Goal: Navigation & Orientation: Find specific page/section

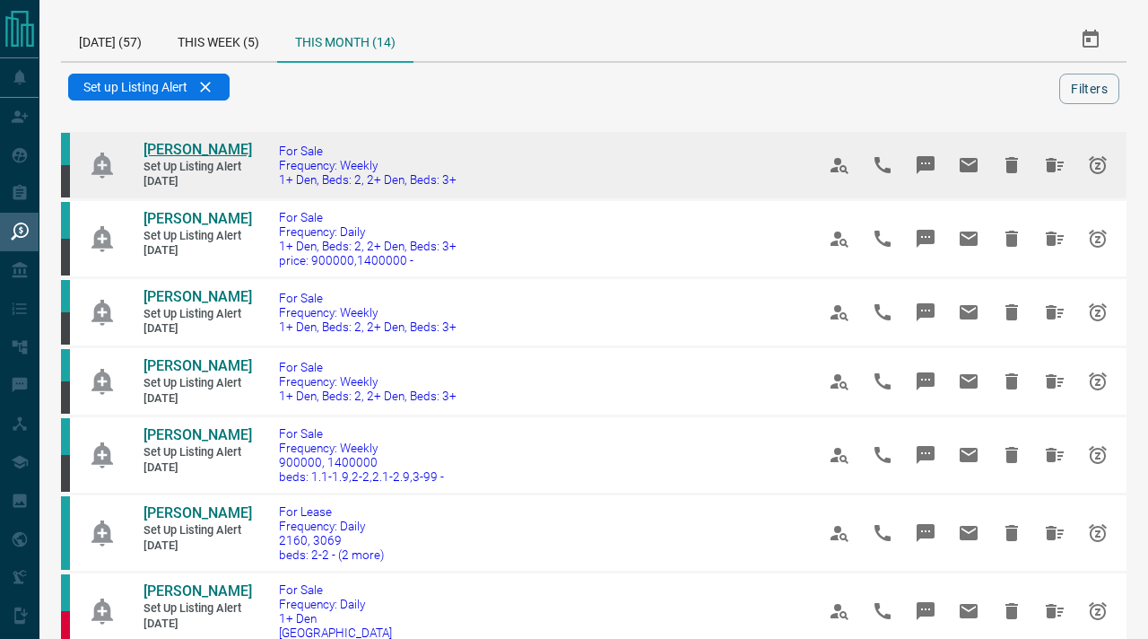
click at [159, 151] on span "[PERSON_NAME]" at bounding box center [198, 149] width 109 height 17
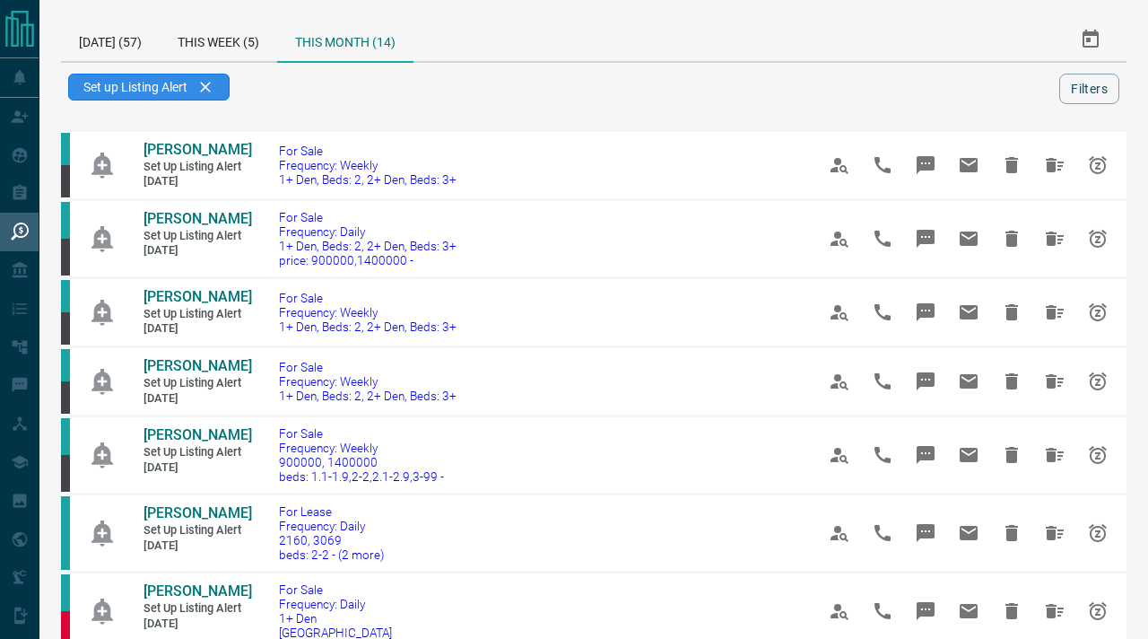
click at [212, 89] on div "Set up Listing Alert" at bounding box center [148, 87] width 161 height 27
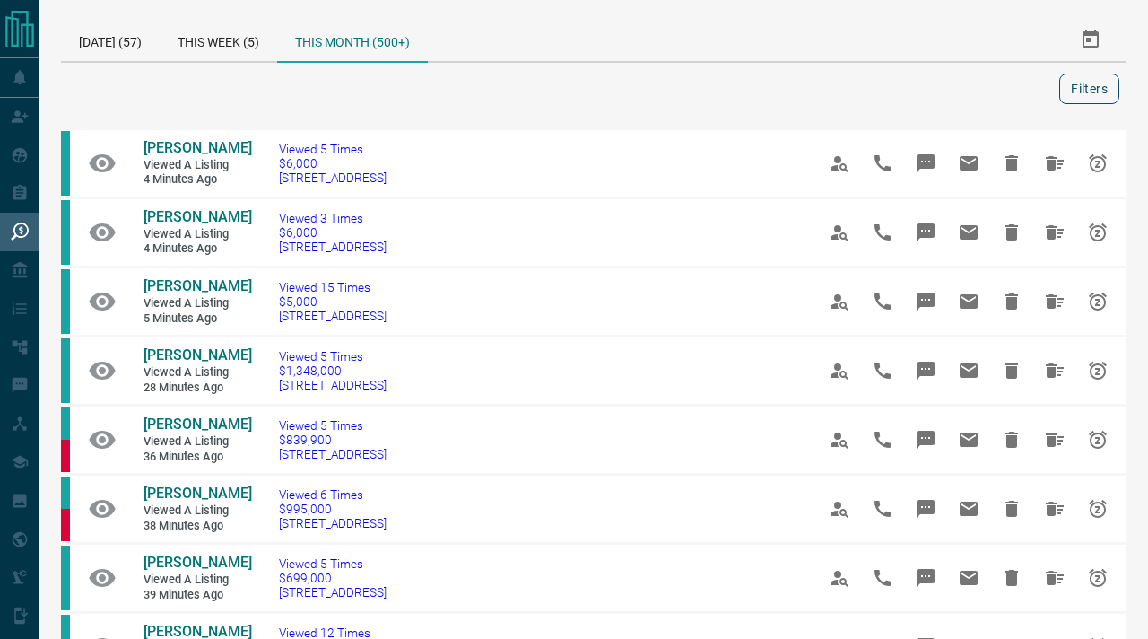
click at [1086, 90] on button "Filters" at bounding box center [1090, 89] width 60 height 31
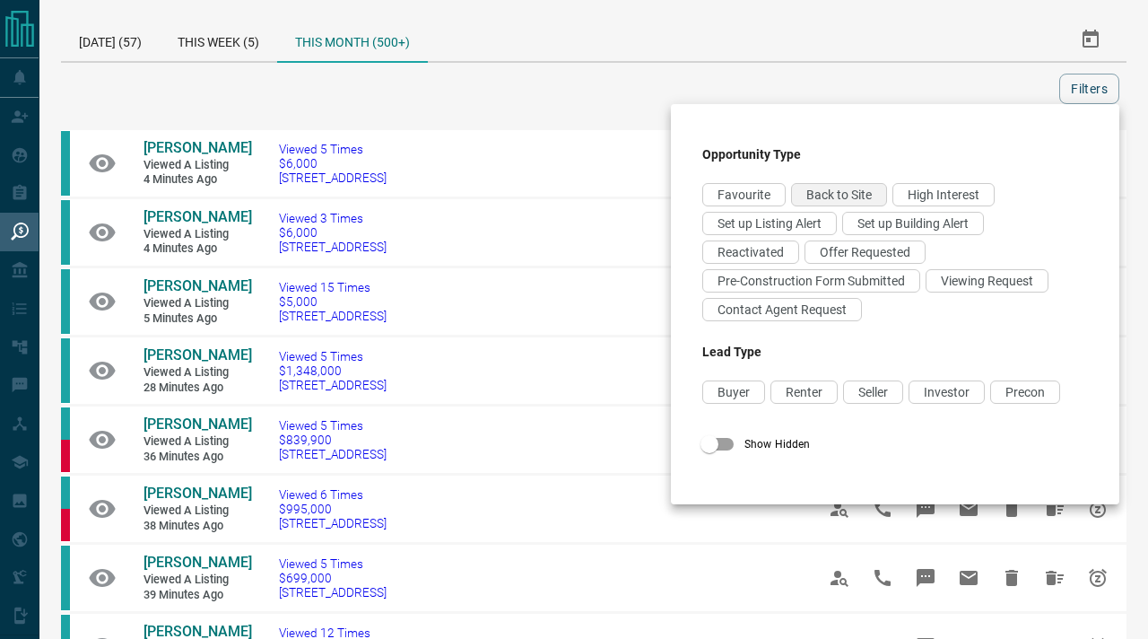
click at [848, 196] on span "Back to Site" at bounding box center [839, 195] width 65 height 14
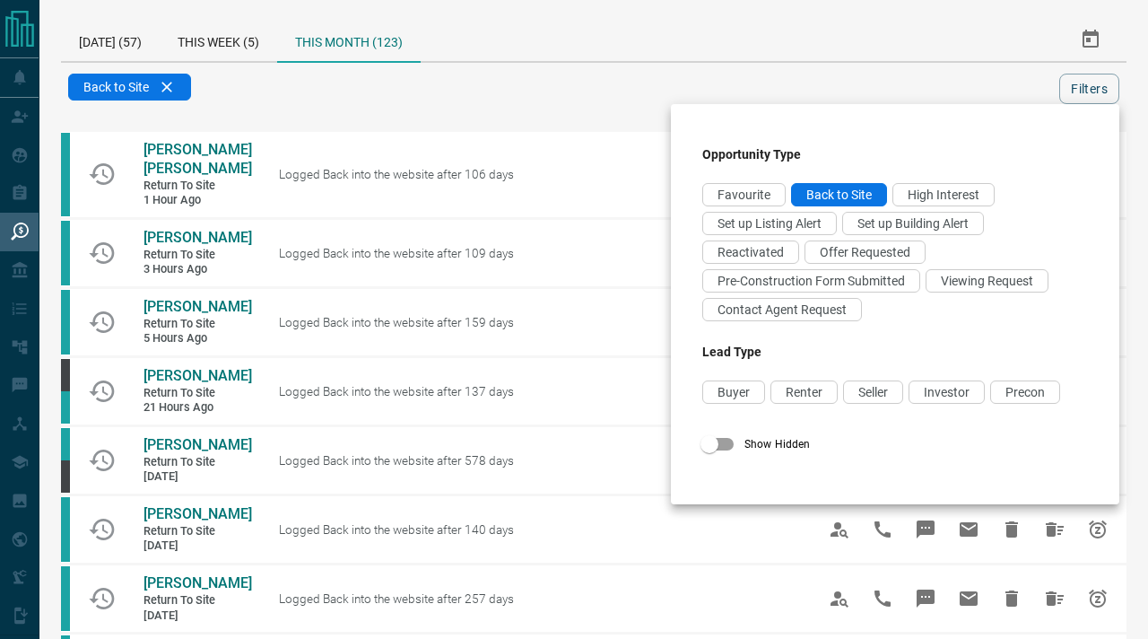
click at [485, 112] on div at bounding box center [574, 319] width 1148 height 639
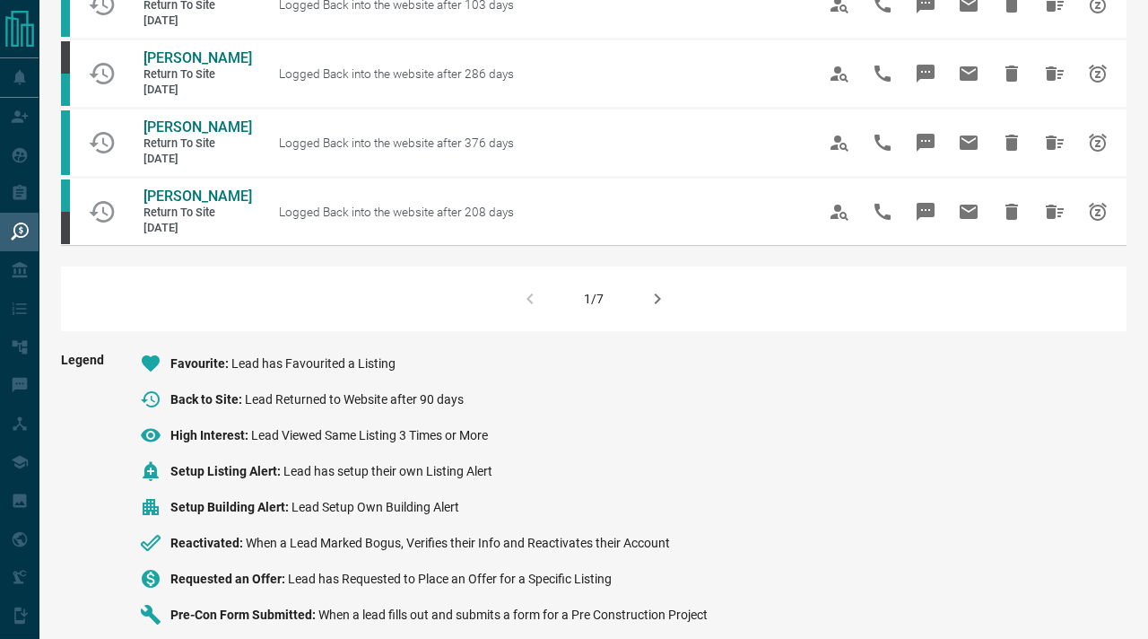
scroll to position [1244, 0]
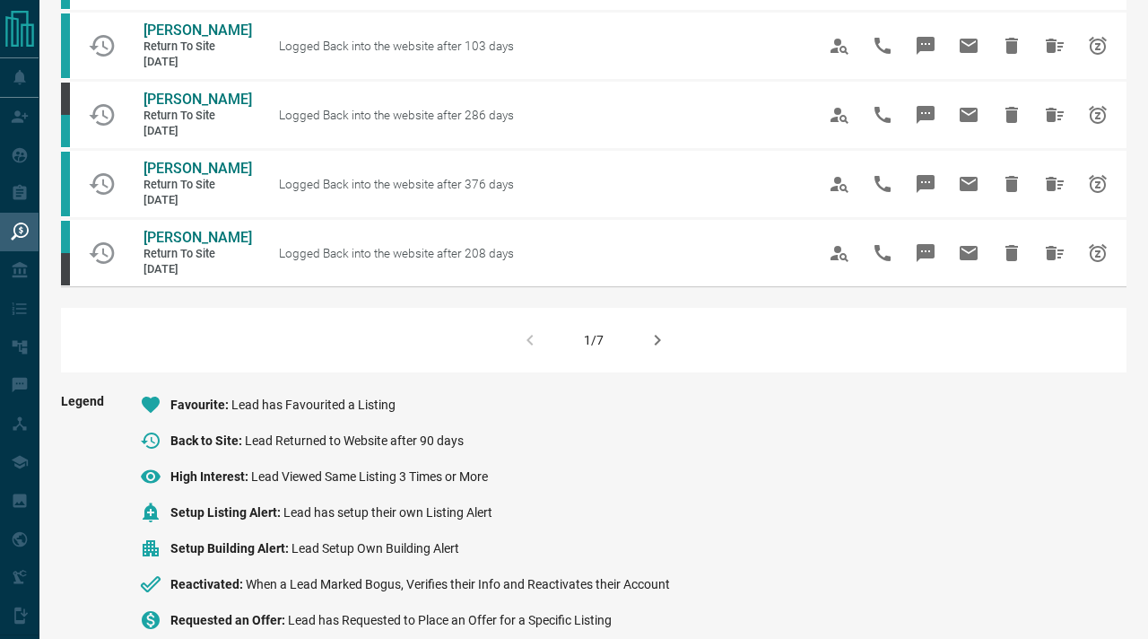
click at [658, 345] on icon "button" at bounding box center [658, 340] width 6 height 11
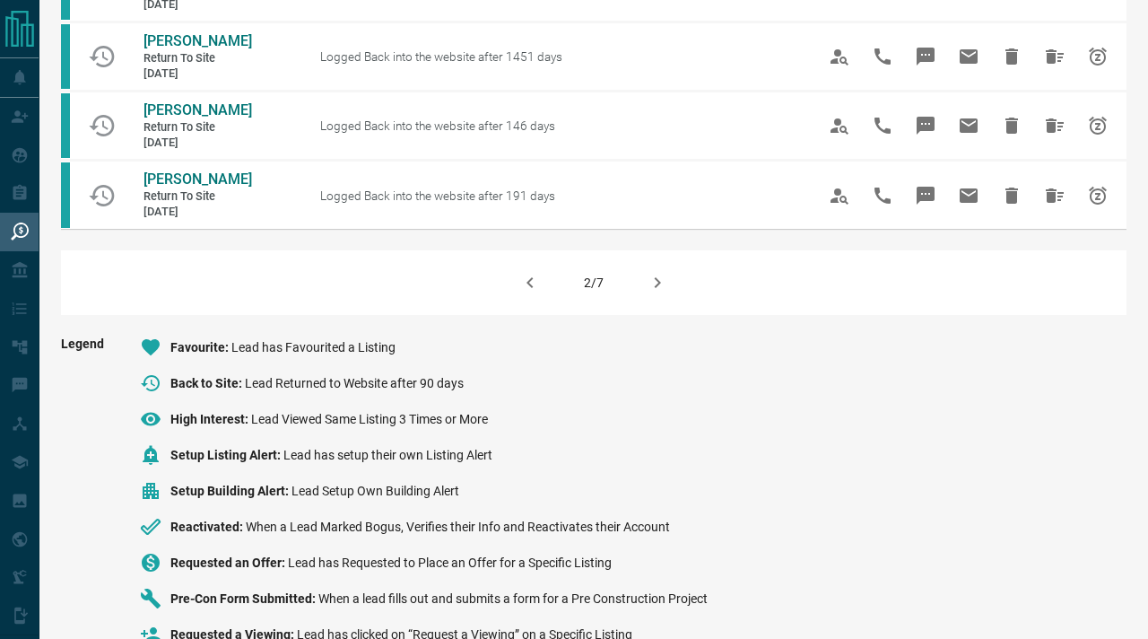
scroll to position [1468, 0]
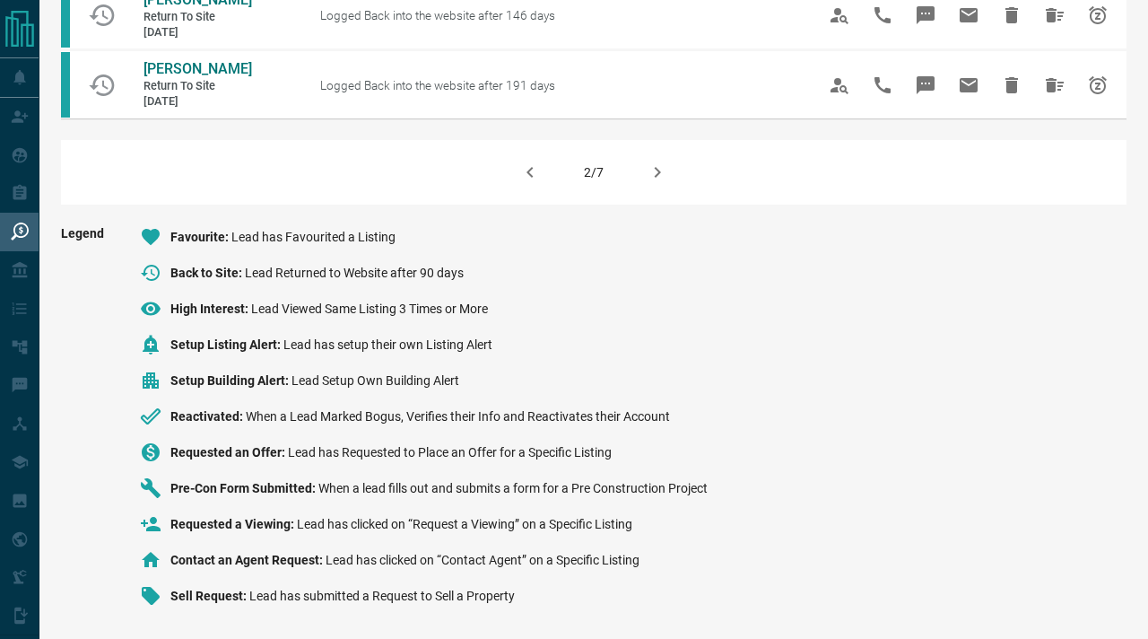
click at [661, 178] on icon "button" at bounding box center [658, 172] width 22 height 22
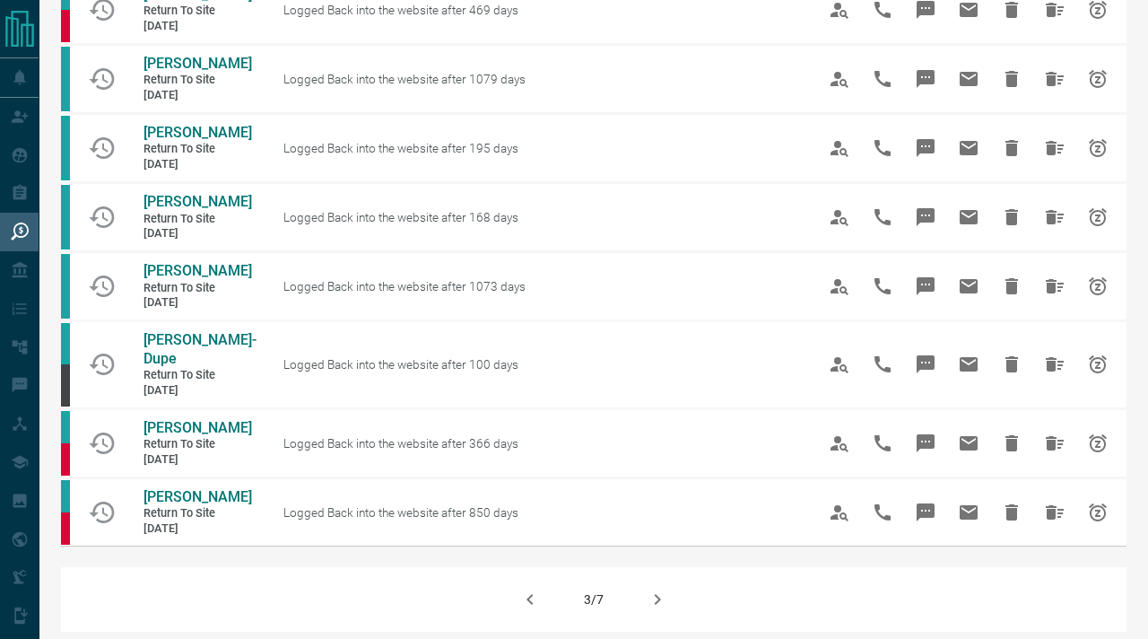
scroll to position [1068, 0]
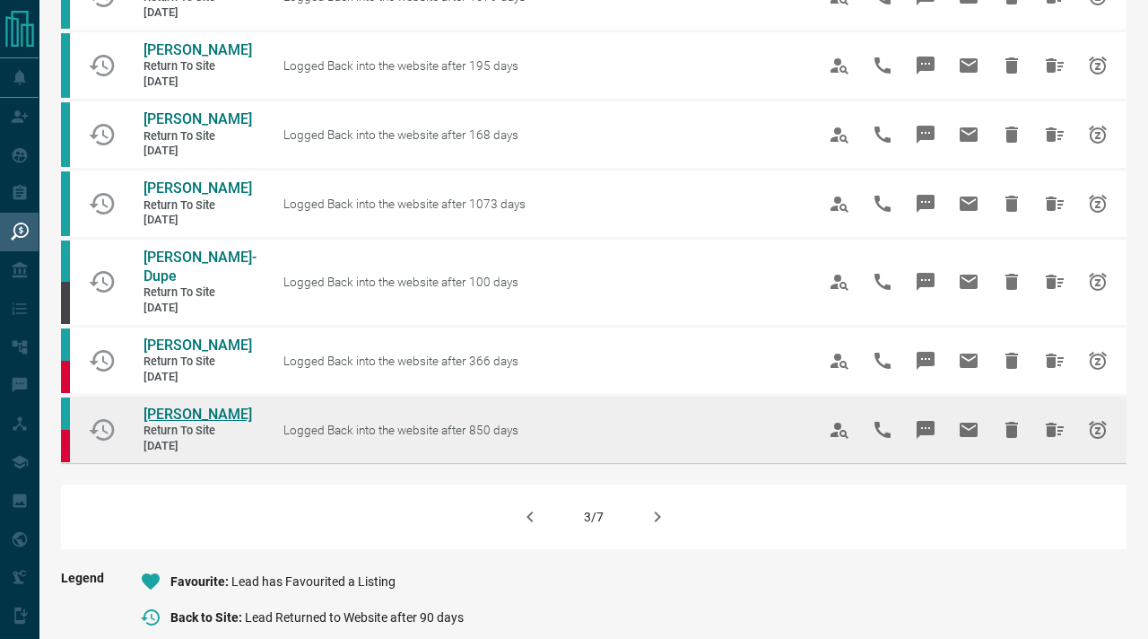
click at [220, 423] on span "[PERSON_NAME]" at bounding box center [198, 414] width 109 height 17
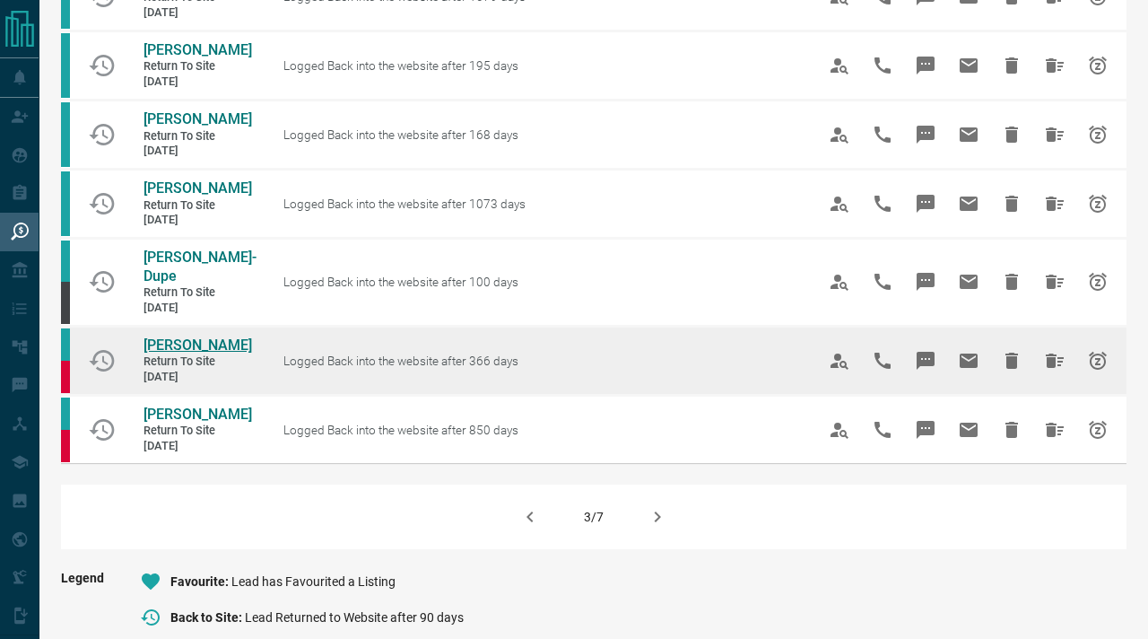
click at [182, 353] on span "[PERSON_NAME]" at bounding box center [198, 344] width 109 height 17
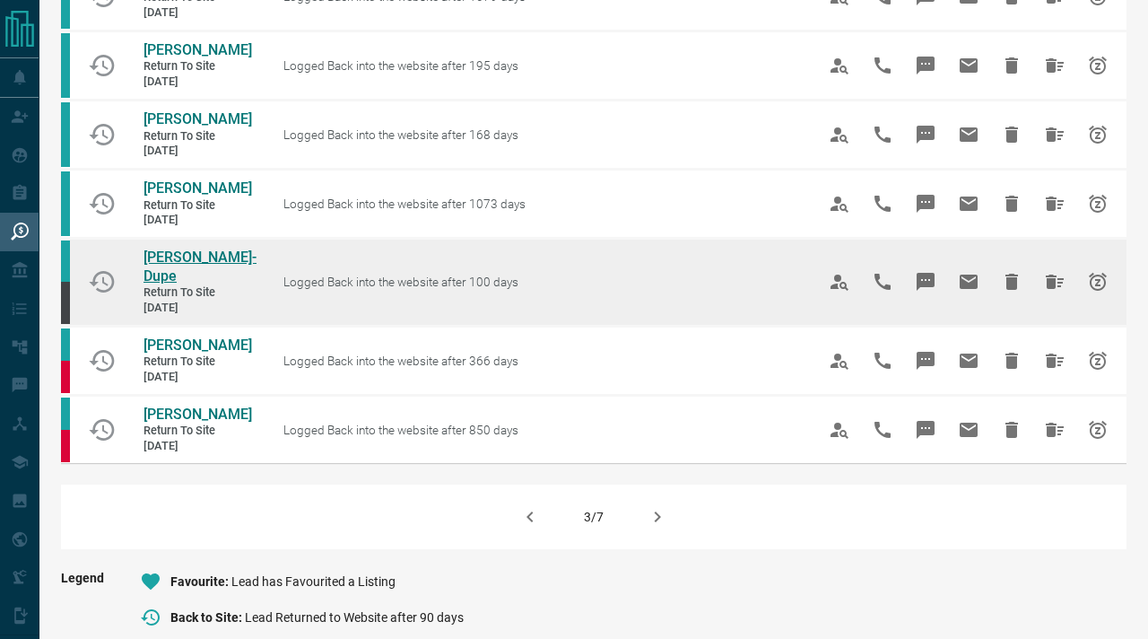
click at [168, 284] on span "[PERSON_NAME]-Dupe" at bounding box center [200, 267] width 113 height 36
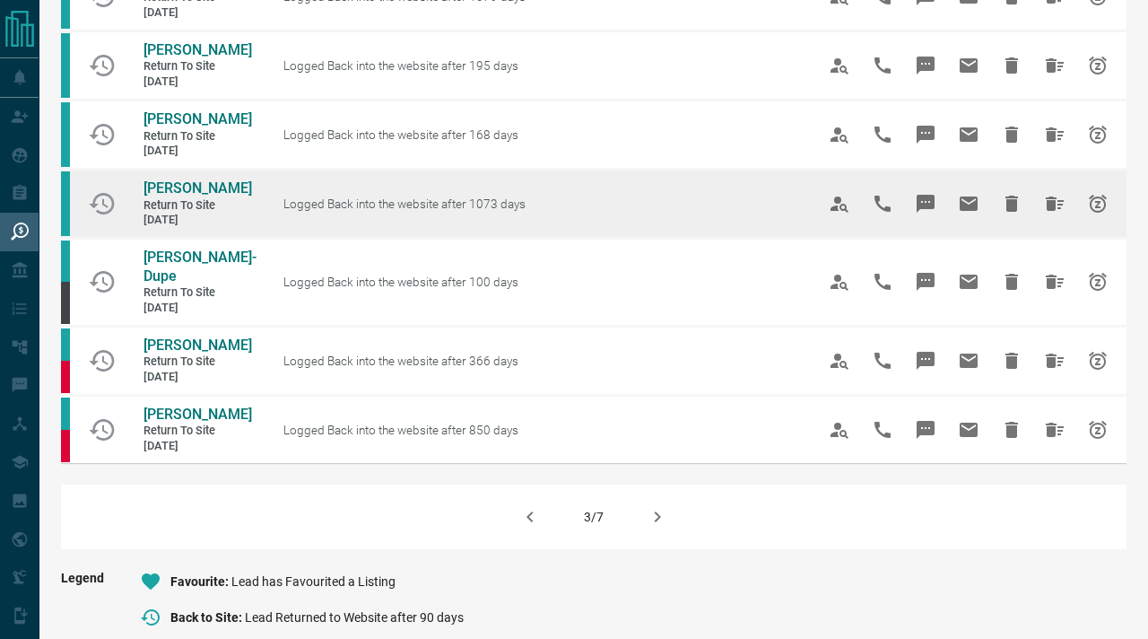
click at [168, 216] on td "[PERSON_NAME] Return to Site [DATE]" at bounding box center [184, 203] width 135 height 66
click at [168, 196] on span "[PERSON_NAME]" at bounding box center [198, 187] width 109 height 17
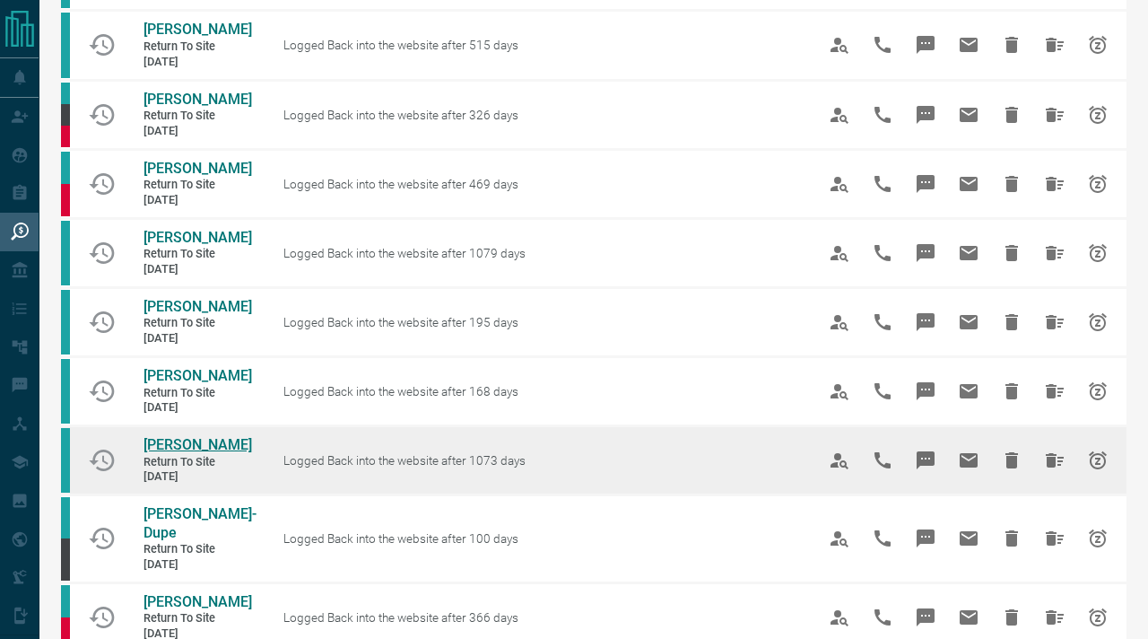
scroll to position [804, 0]
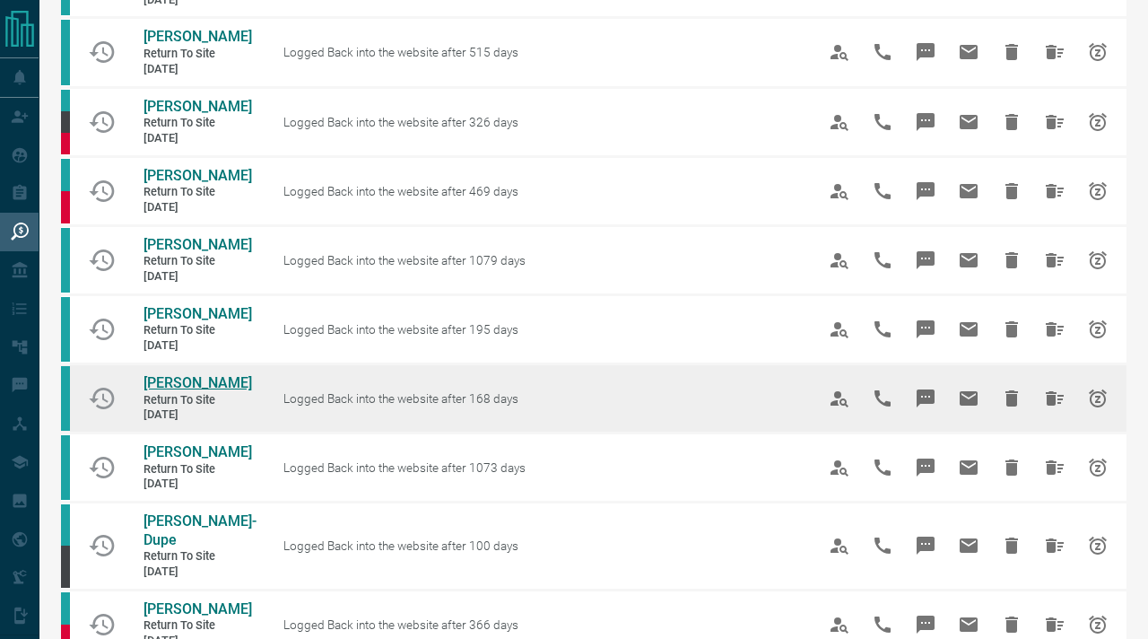
click at [184, 391] on span "[PERSON_NAME]" at bounding box center [198, 382] width 109 height 17
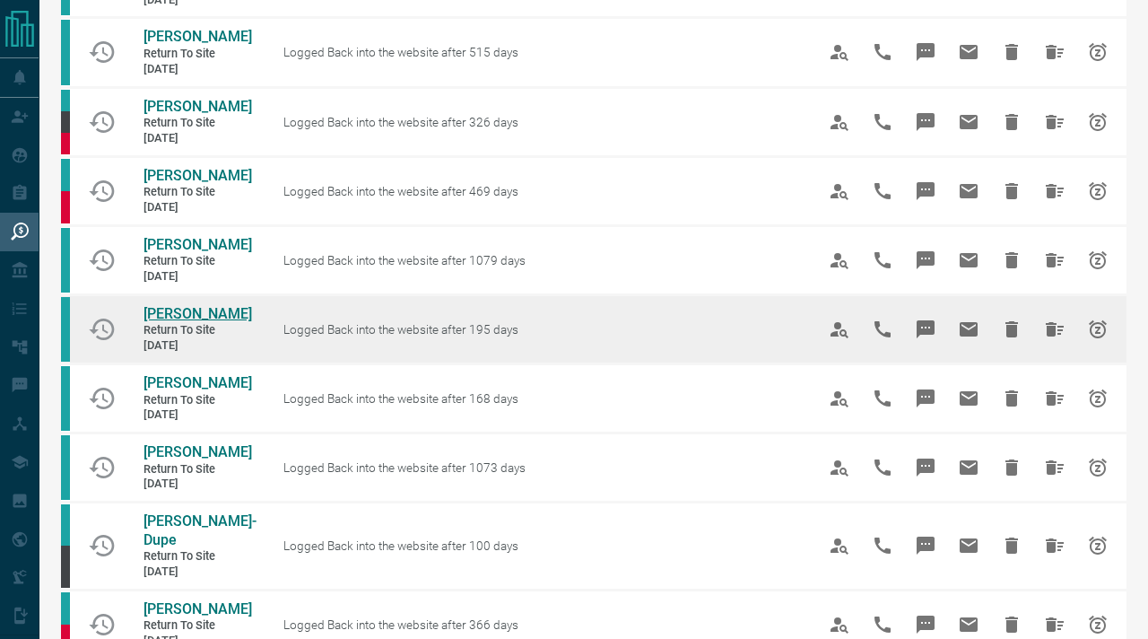
click at [199, 322] on span "[PERSON_NAME]" at bounding box center [198, 313] width 109 height 17
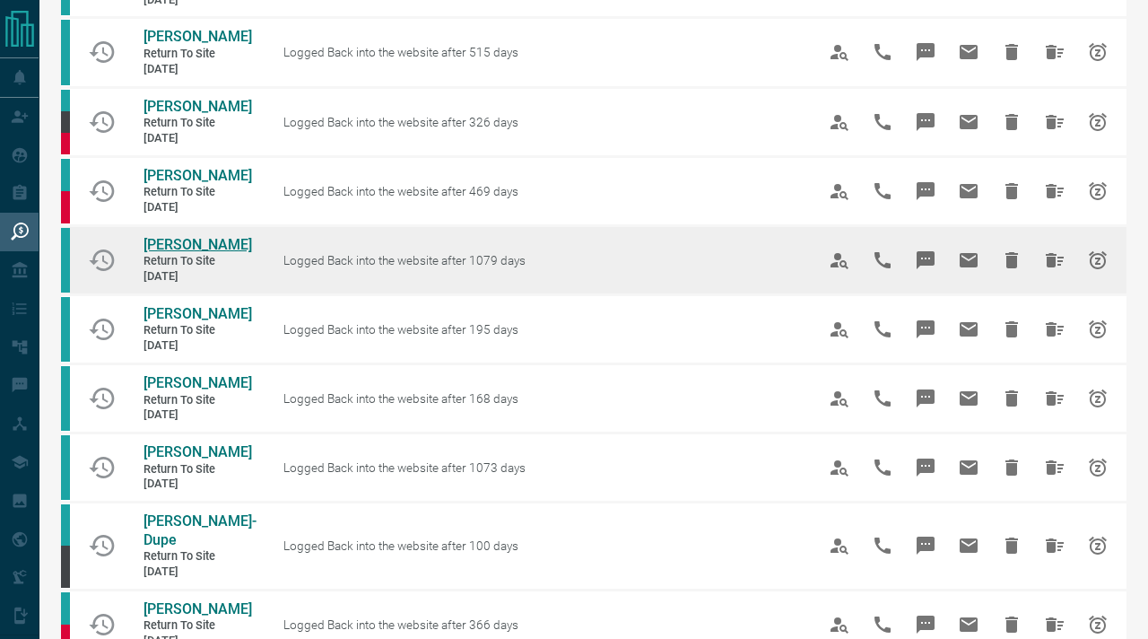
click at [182, 253] on span "[PERSON_NAME]" at bounding box center [198, 244] width 109 height 17
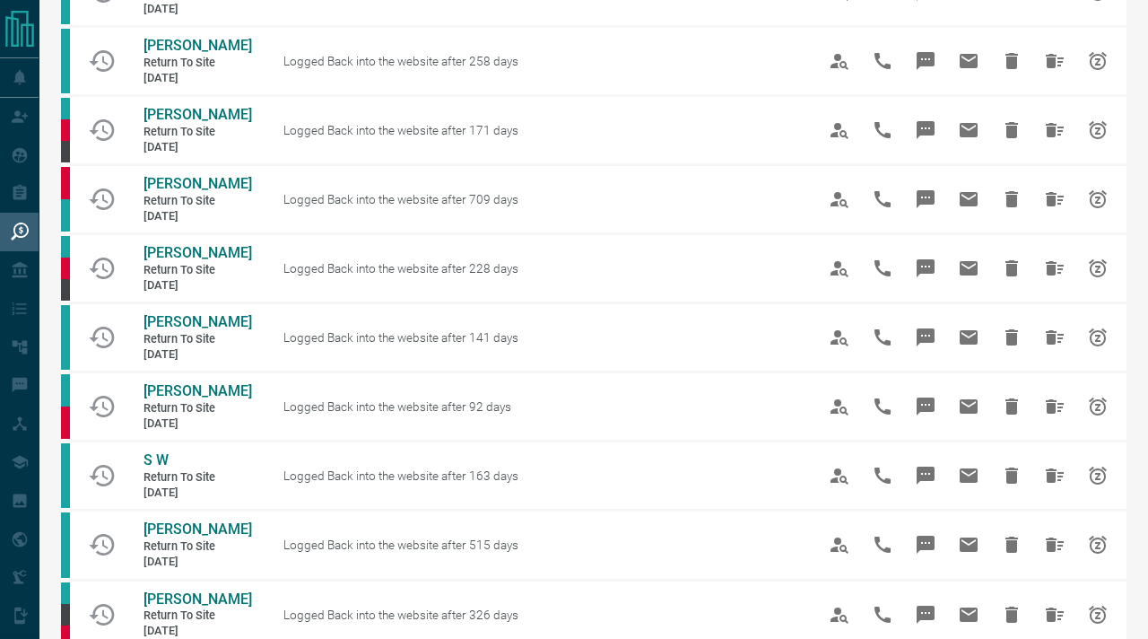
scroll to position [309, 0]
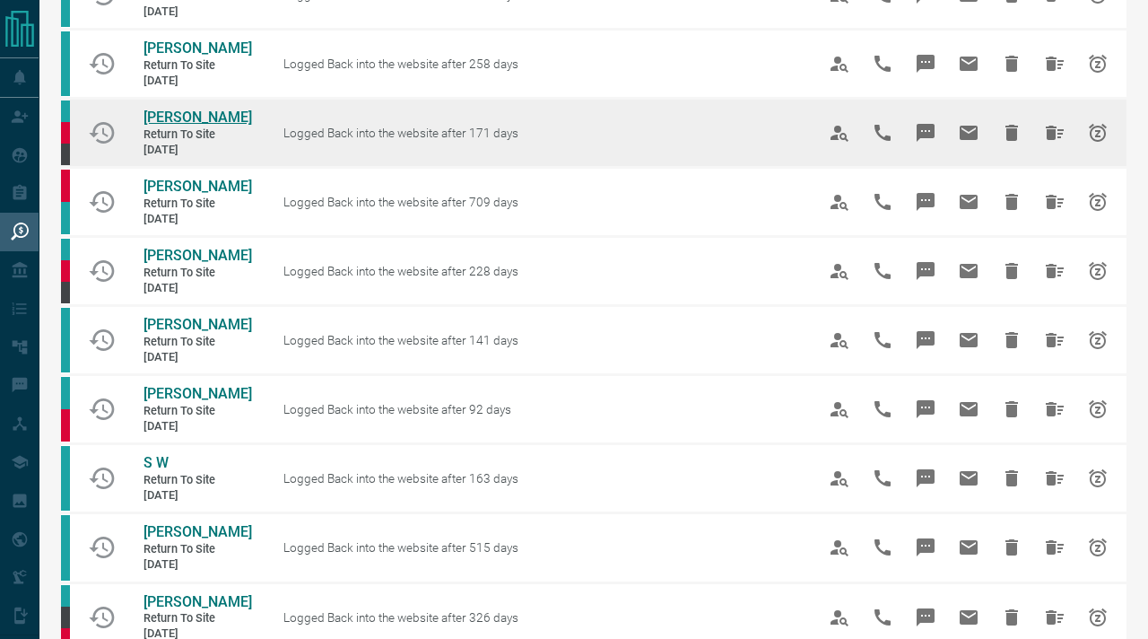
click at [187, 123] on span "[PERSON_NAME]" at bounding box center [198, 117] width 109 height 17
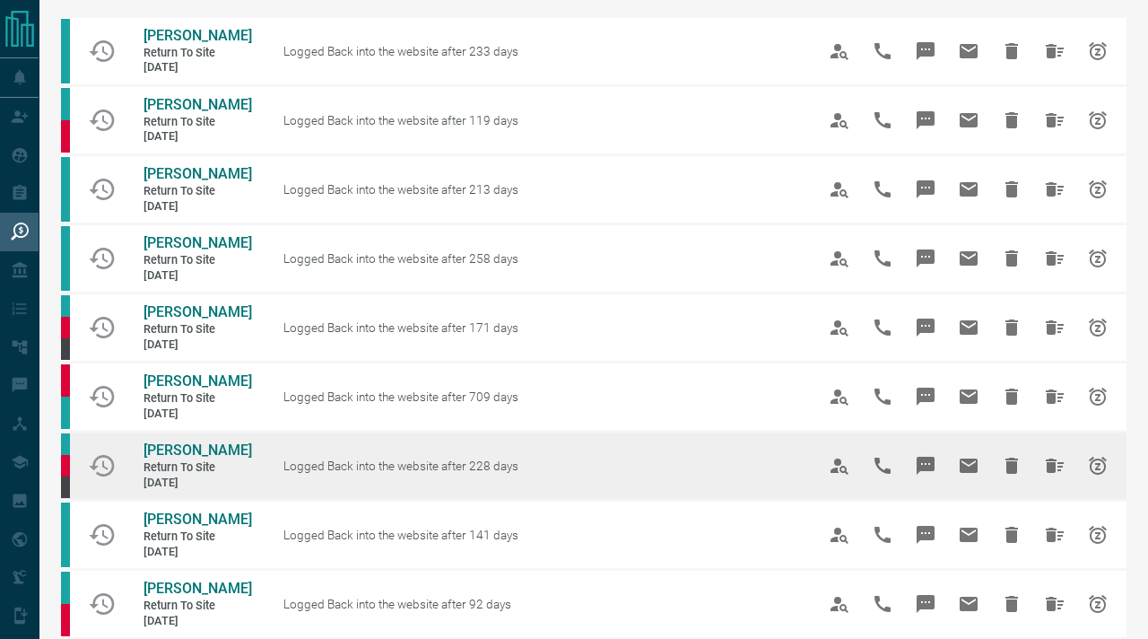
scroll to position [0, 0]
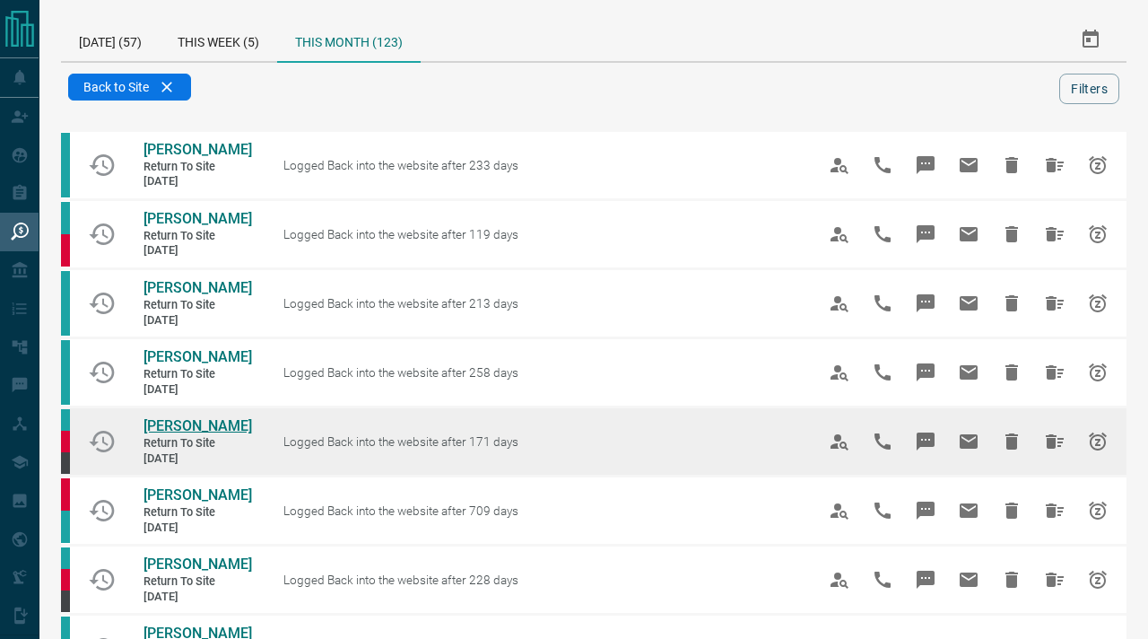
click at [205, 419] on span "[PERSON_NAME]" at bounding box center [198, 425] width 109 height 17
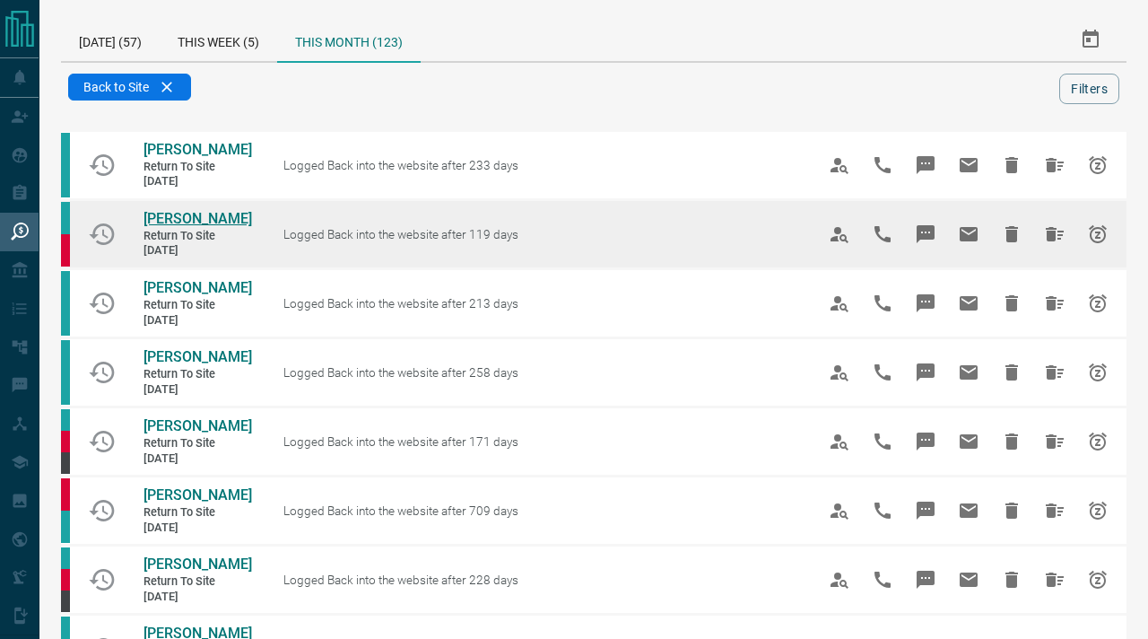
click at [185, 214] on span "[PERSON_NAME]" at bounding box center [198, 218] width 109 height 17
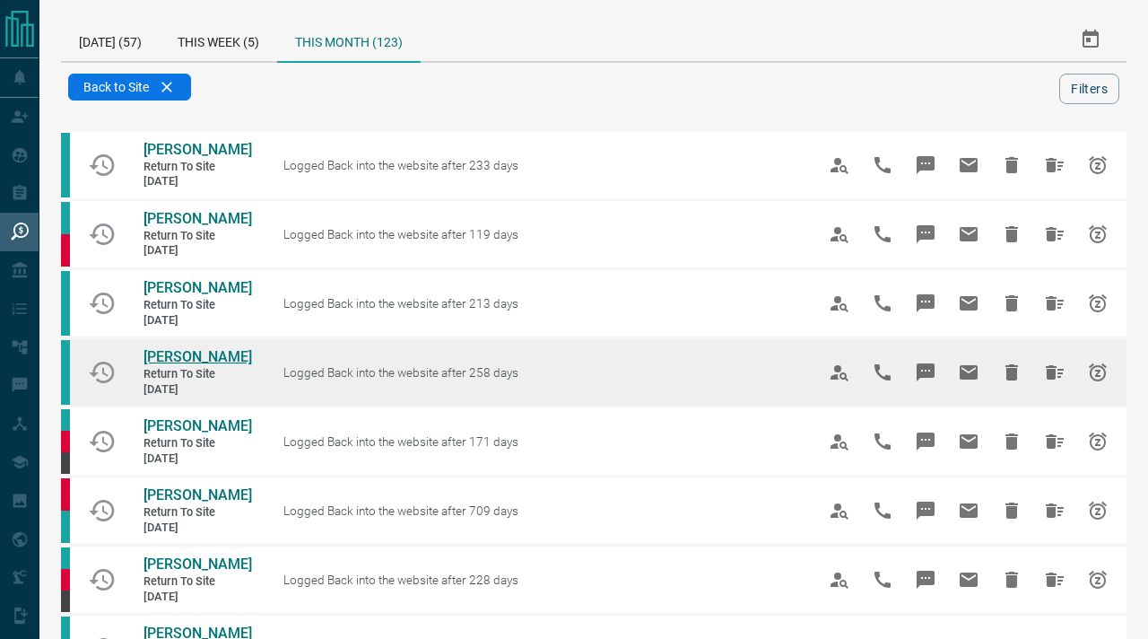
click at [193, 361] on span "[PERSON_NAME]" at bounding box center [198, 356] width 109 height 17
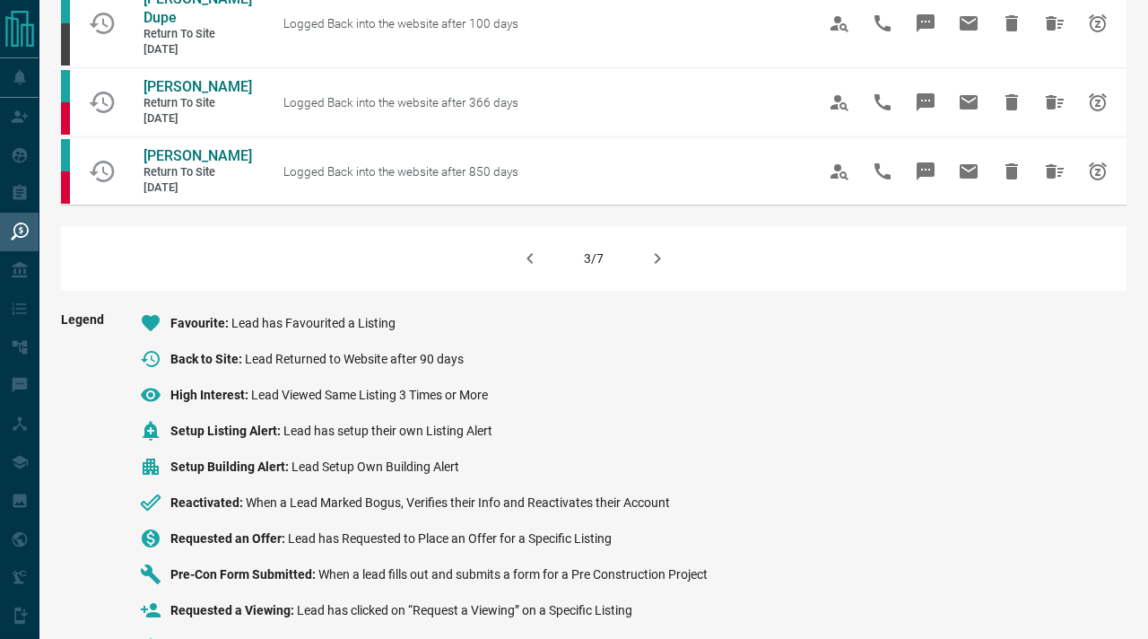
scroll to position [1449, 0]
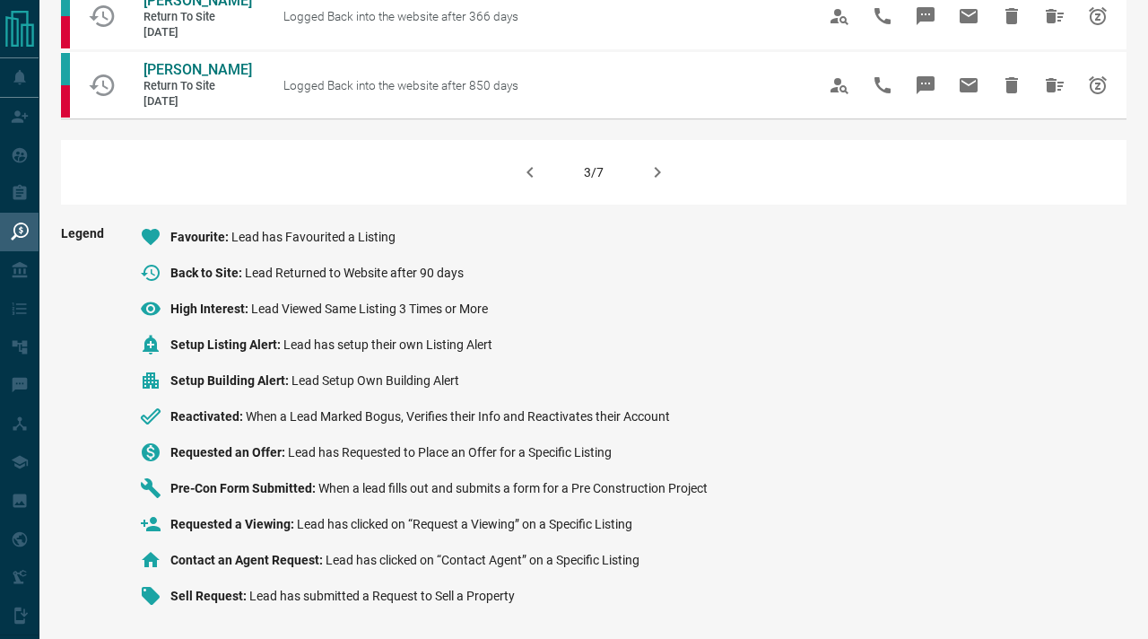
click at [536, 180] on icon "button" at bounding box center [530, 172] width 22 height 22
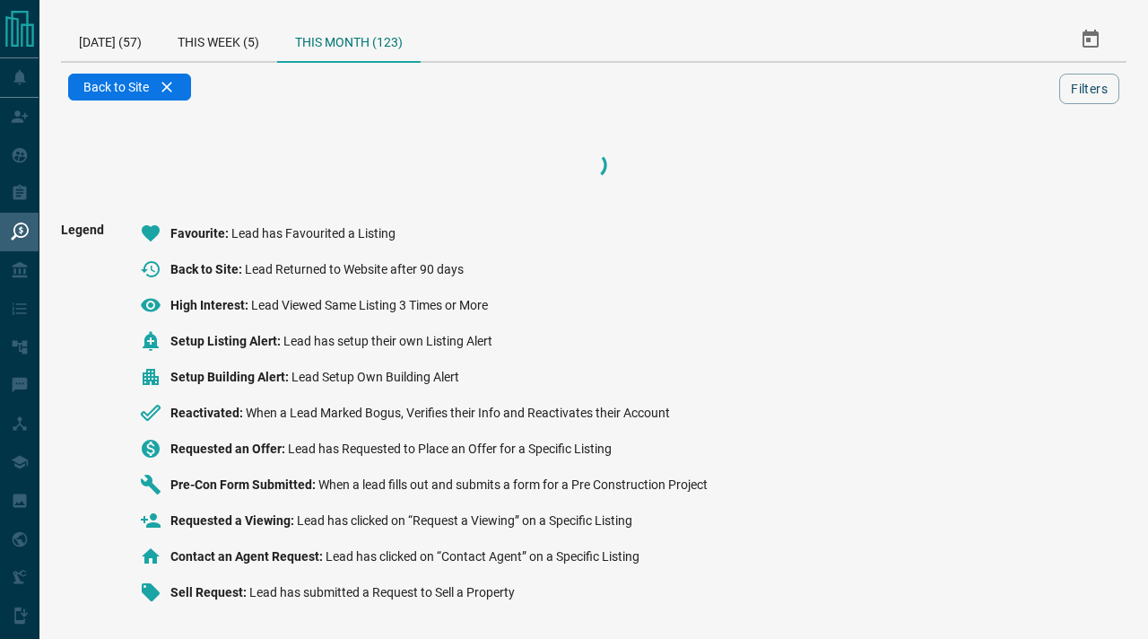
scroll to position [0, 0]
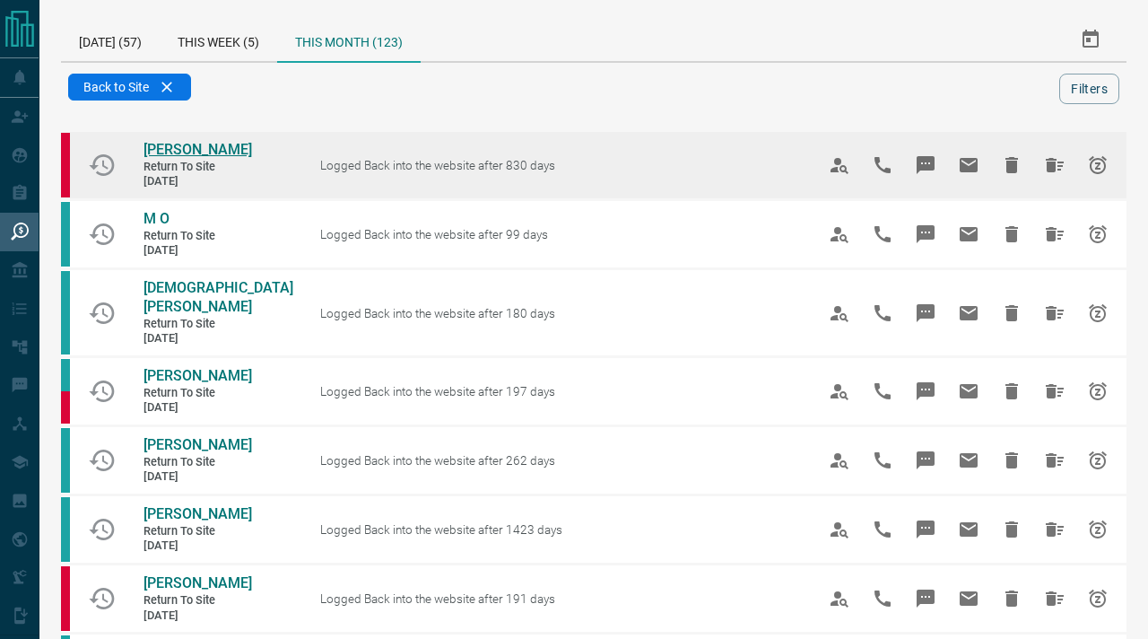
click at [171, 155] on span "[PERSON_NAME]" at bounding box center [198, 149] width 109 height 17
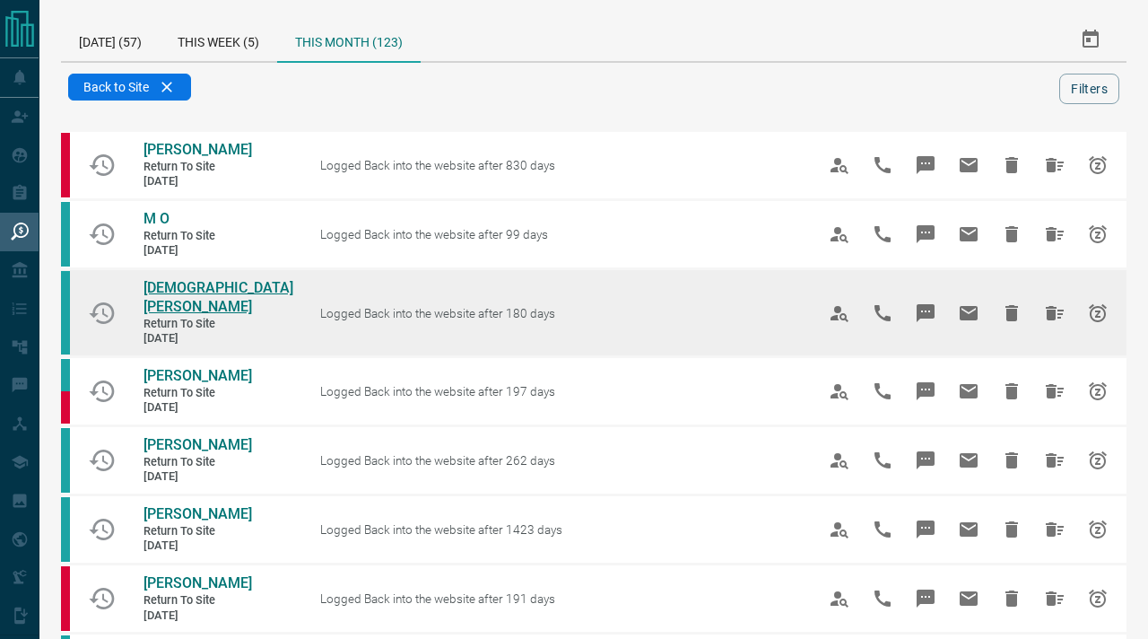
click at [191, 310] on span "[DEMOGRAPHIC_DATA][PERSON_NAME]" at bounding box center [219, 297] width 150 height 36
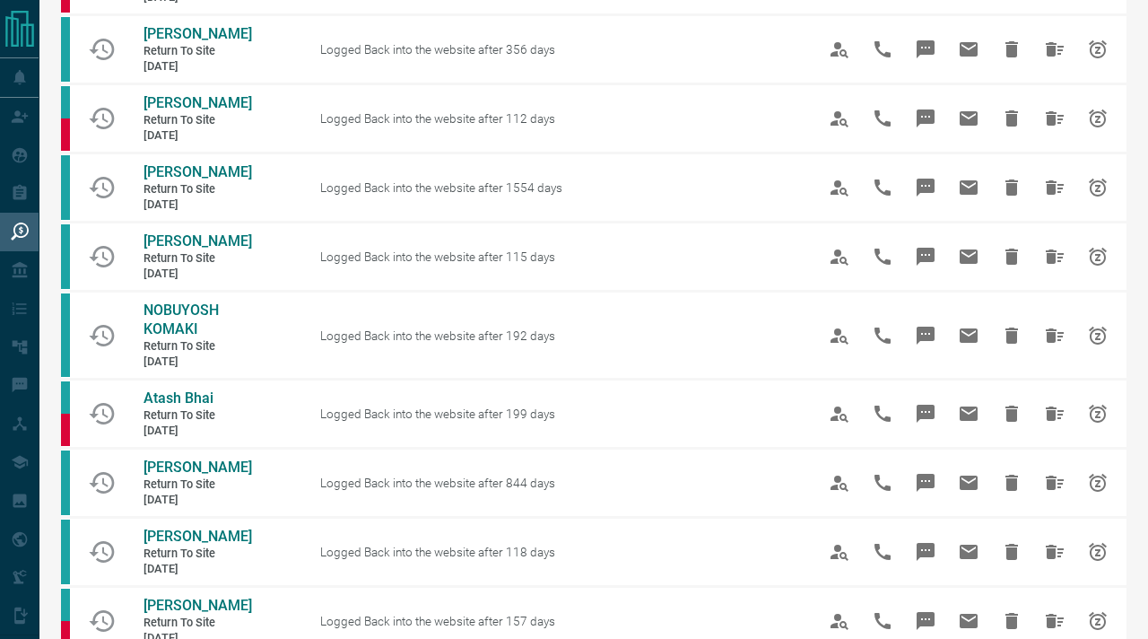
scroll to position [650, 0]
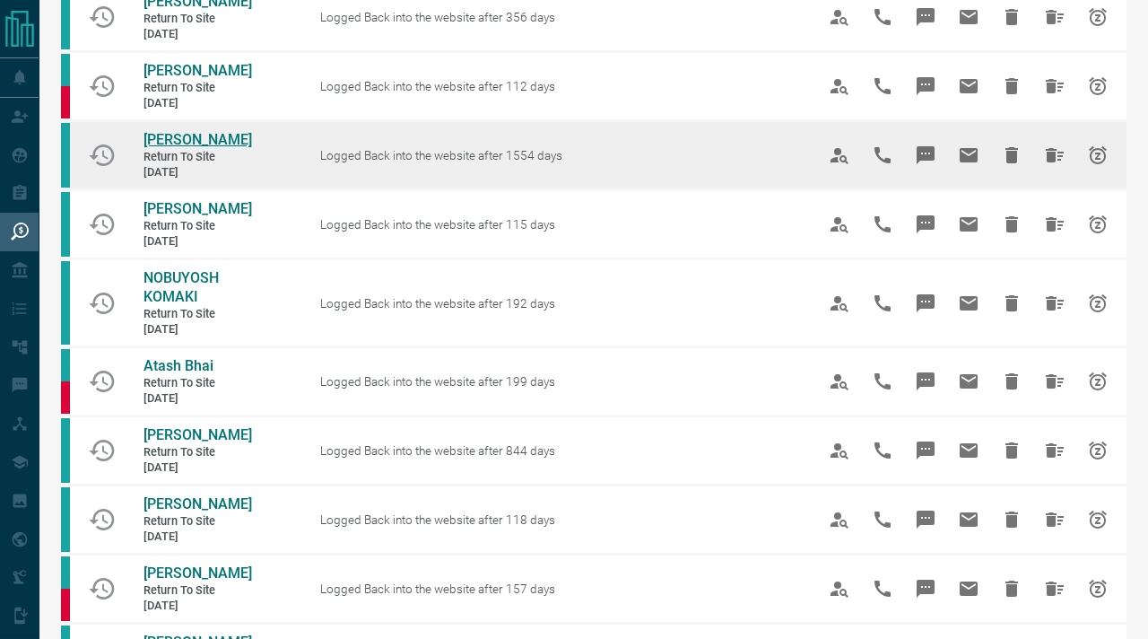
click at [200, 148] on span "[PERSON_NAME]" at bounding box center [198, 139] width 109 height 17
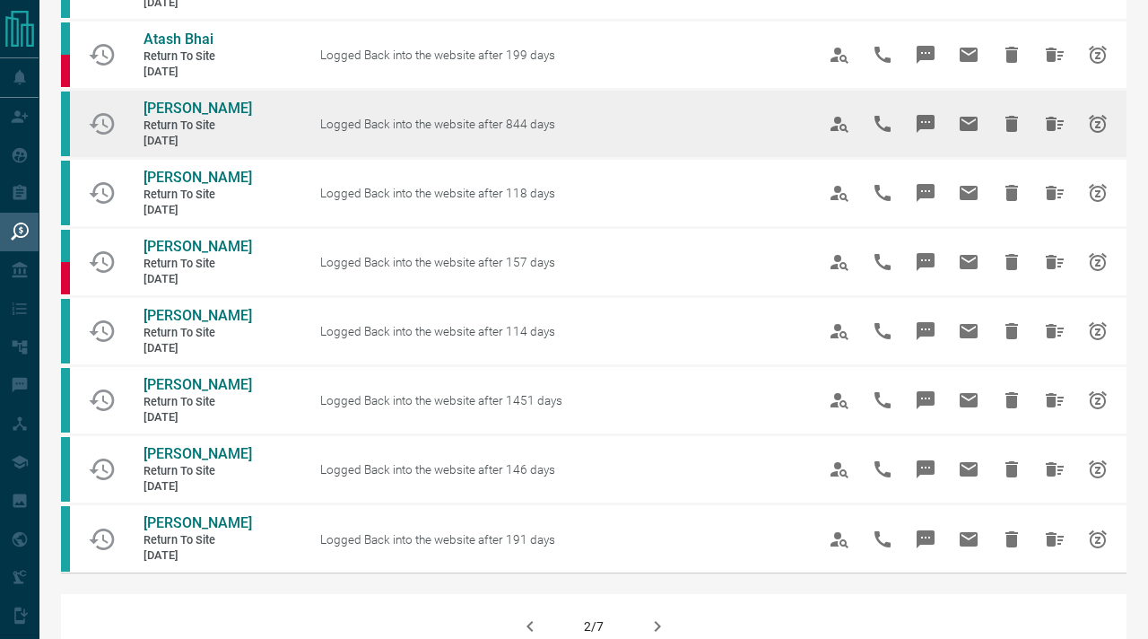
scroll to position [974, 0]
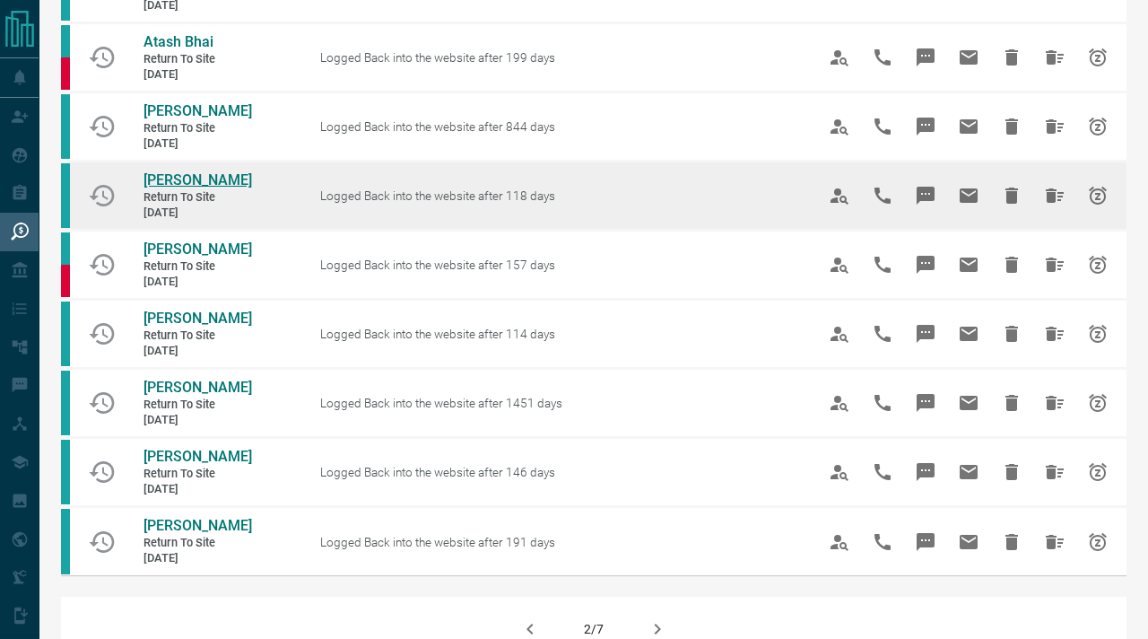
click at [184, 188] on span "[PERSON_NAME]" at bounding box center [198, 179] width 109 height 17
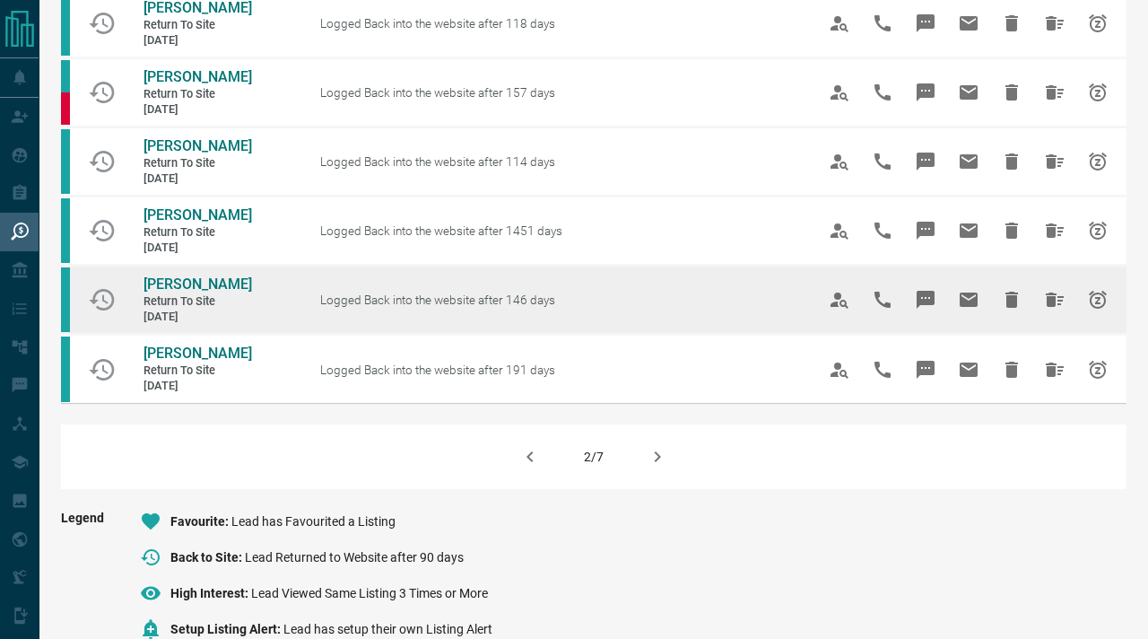
scroll to position [1151, 0]
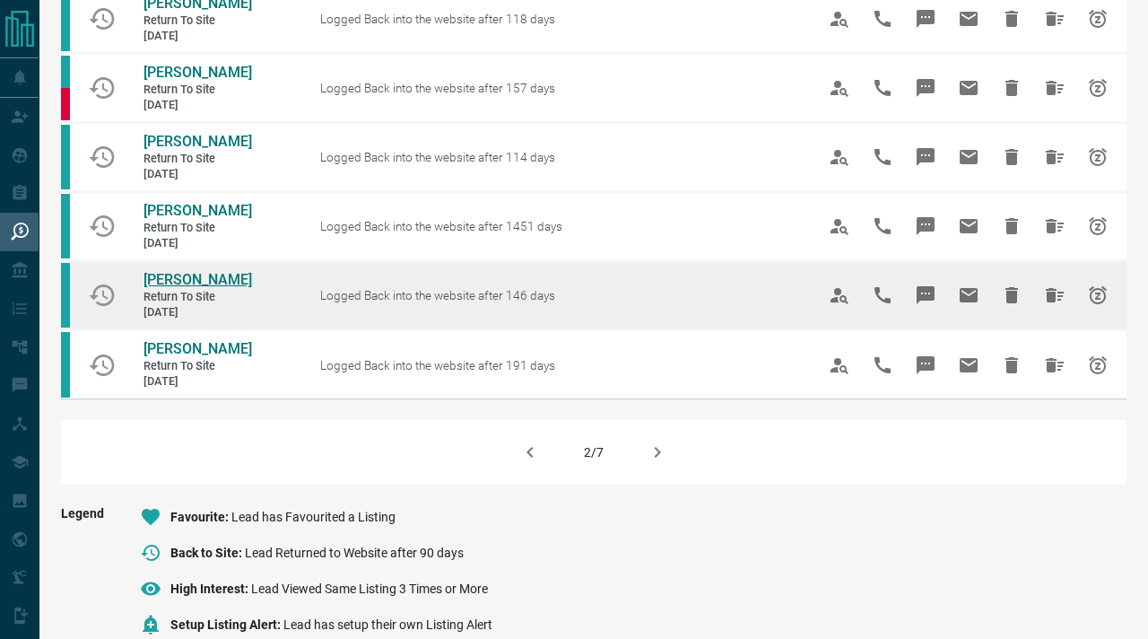
click at [188, 288] on span "[PERSON_NAME]" at bounding box center [198, 279] width 109 height 17
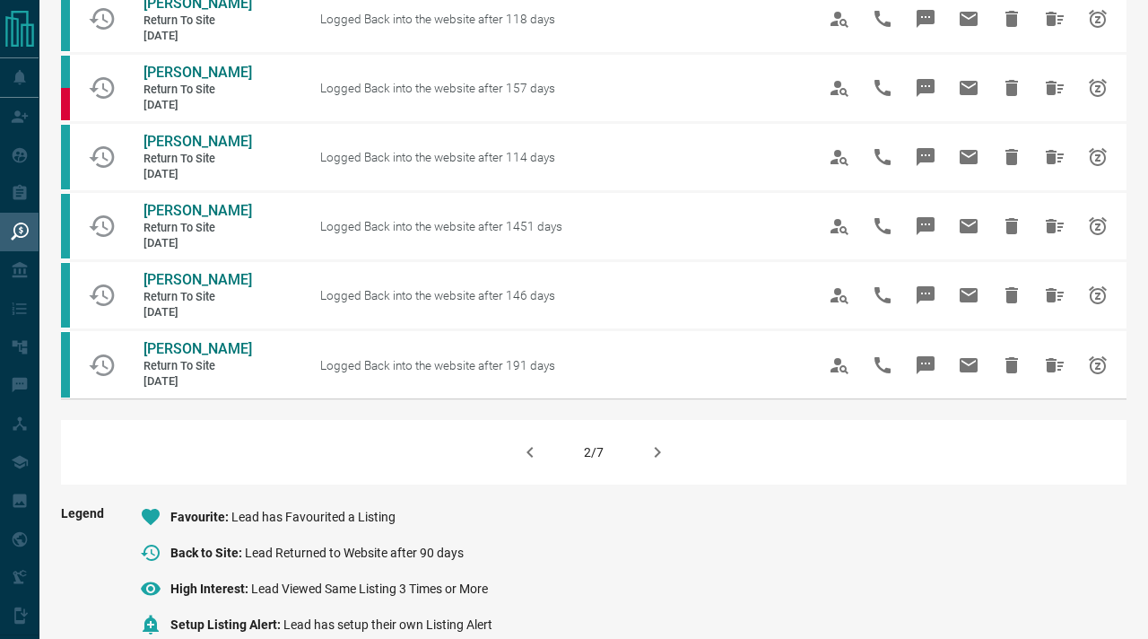
click at [529, 463] on icon "button" at bounding box center [530, 452] width 22 height 22
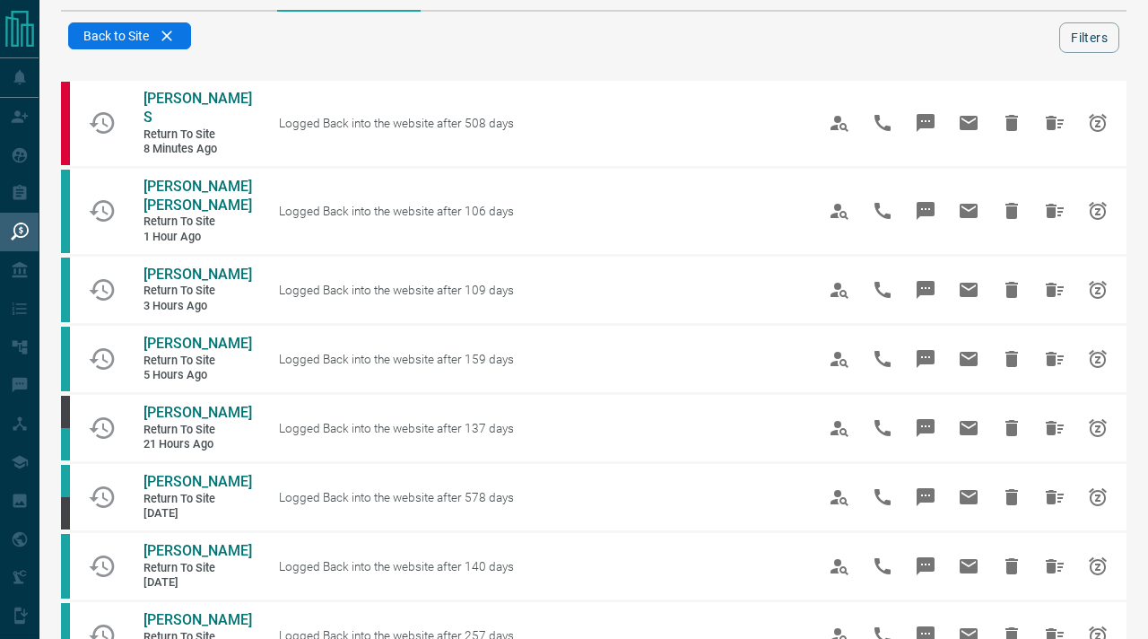
scroll to position [48, 0]
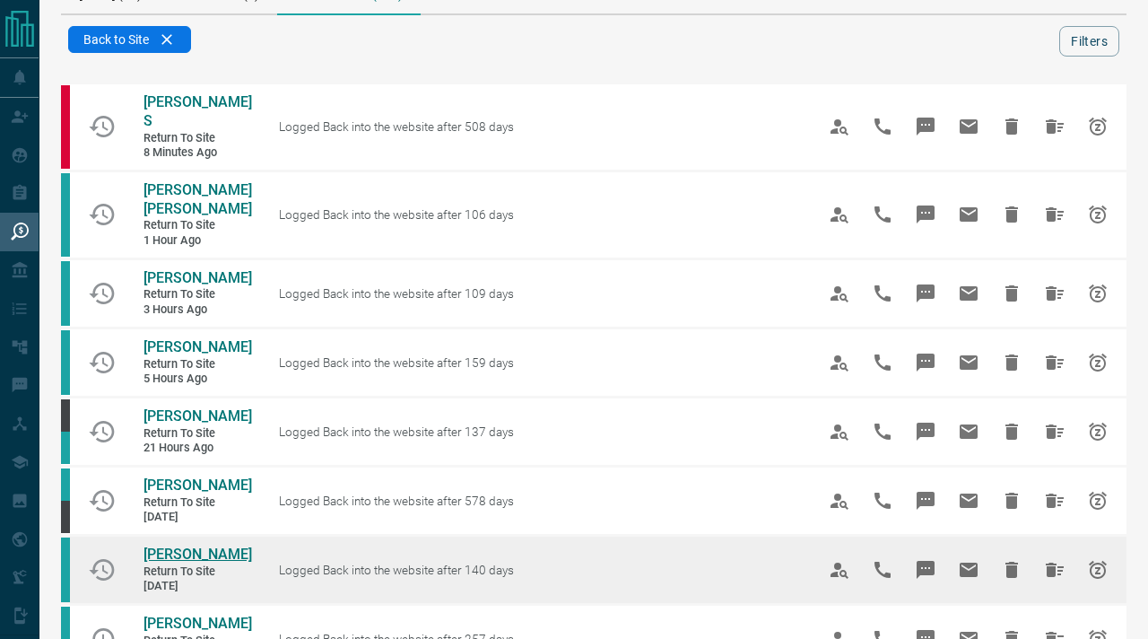
click at [177, 545] on span "[PERSON_NAME]" at bounding box center [198, 553] width 109 height 17
